Goal: Information Seeking & Learning: Learn about a topic

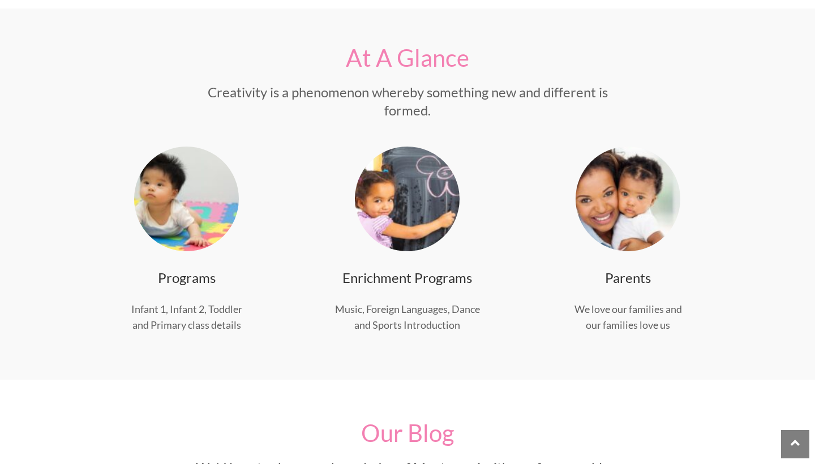
scroll to position [408, 0]
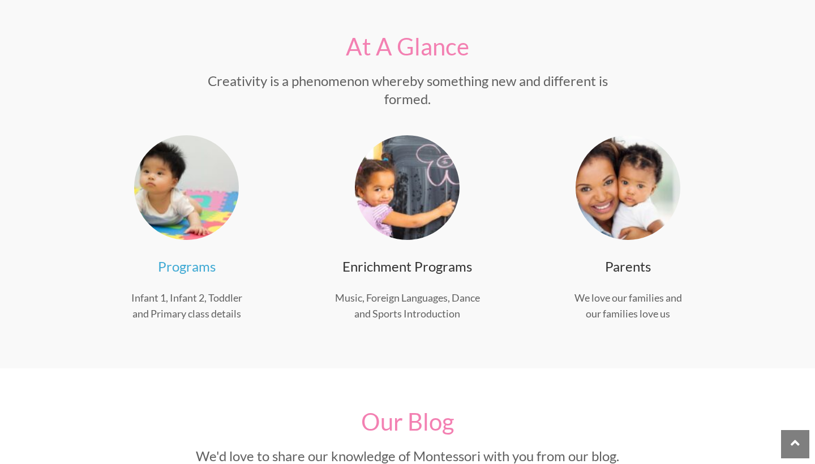
click at [187, 268] on link "Programs" at bounding box center [187, 266] width 58 height 16
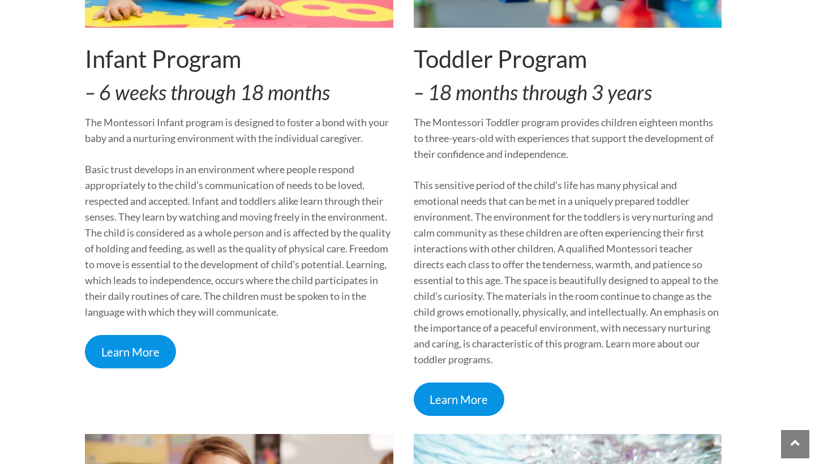
scroll to position [405, 0]
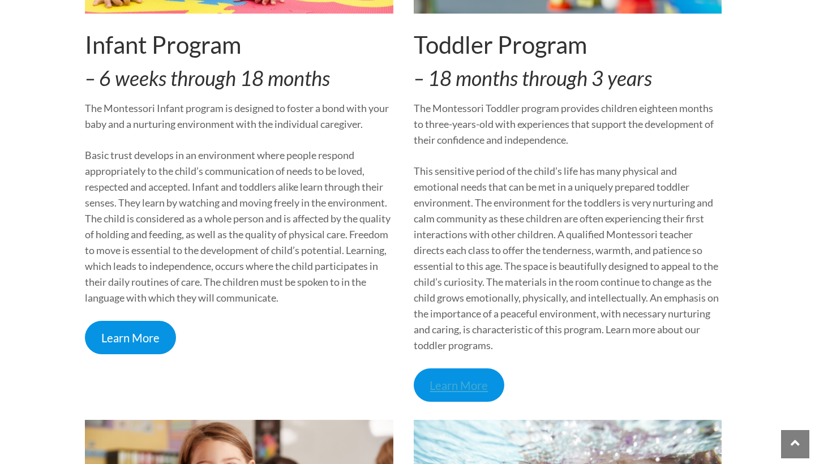
click at [451, 384] on link "Learn More" at bounding box center [459, 385] width 91 height 33
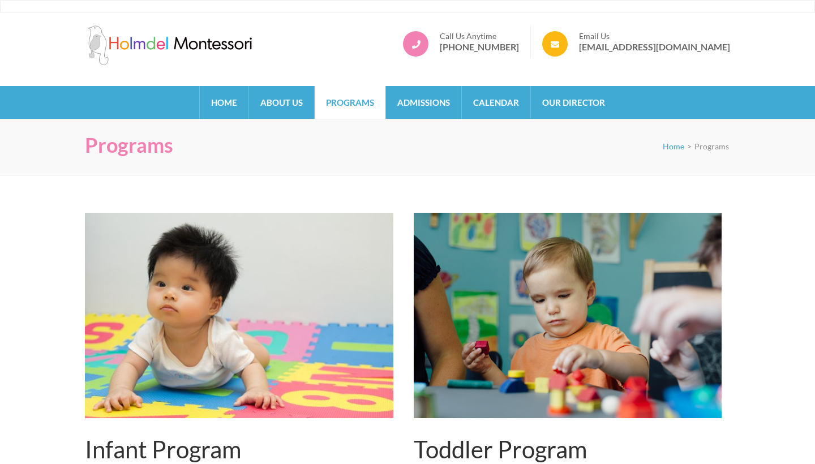
scroll to position [0, 0]
click at [418, 106] on link "Admissions" at bounding box center [423, 102] width 75 height 33
